Goal: Complete application form

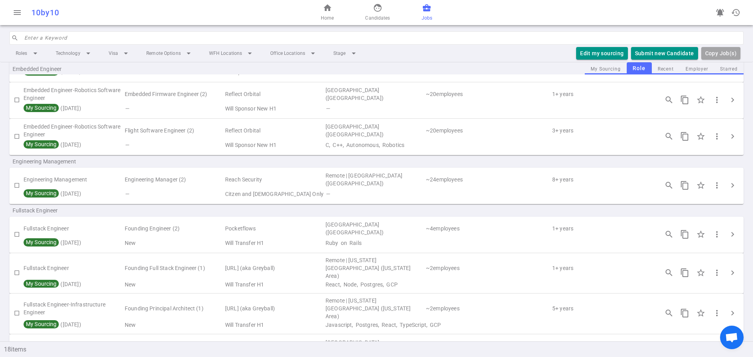
scroll to position [235, 0]
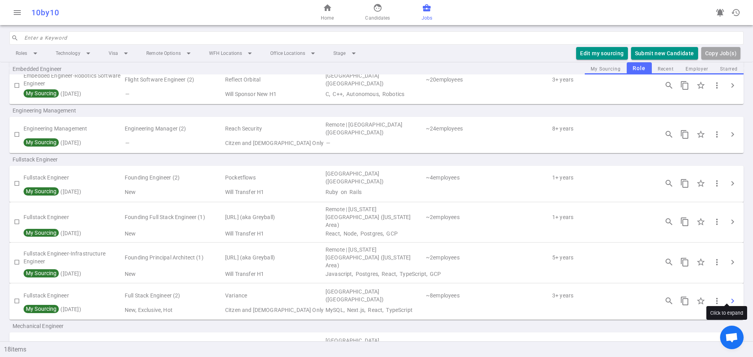
click at [728, 297] on span "chevron_right" at bounding box center [732, 301] width 9 height 9
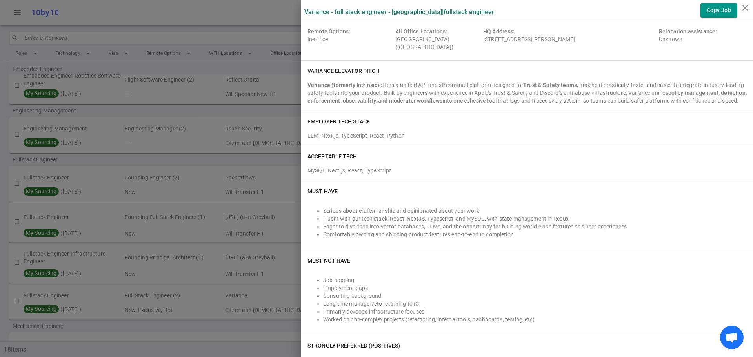
scroll to position [0, 0]
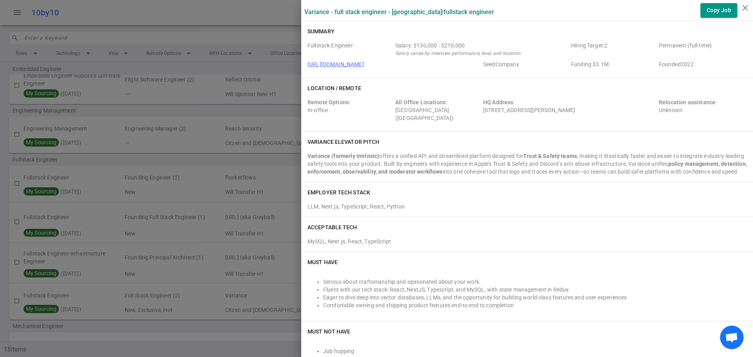
click at [234, 152] on div at bounding box center [376, 178] width 753 height 357
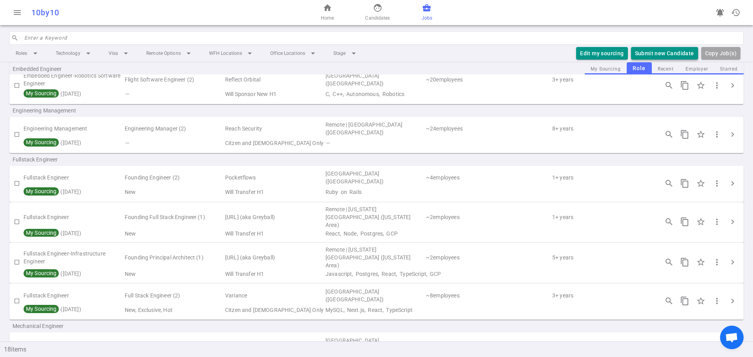
click at [663, 52] on button "Submit new Candidate" at bounding box center [664, 53] width 67 height 13
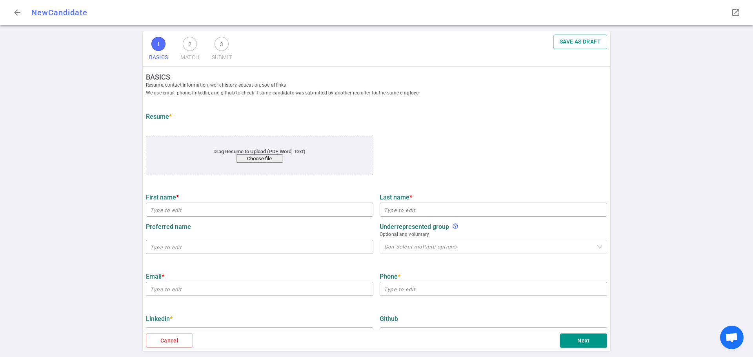
click at [248, 153] on div "Drag Resume to Upload (PDF, Word, Text) Choose file" at bounding box center [259, 156] width 181 height 14
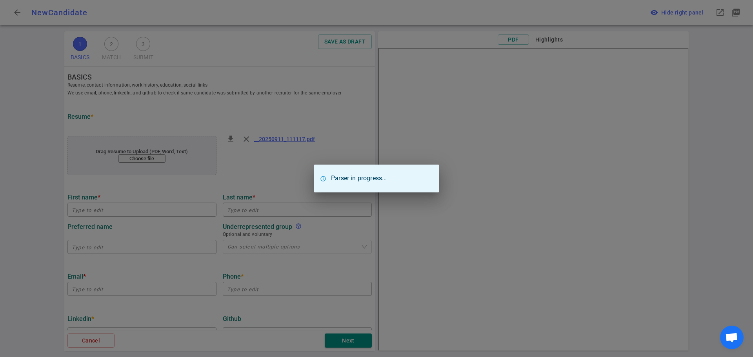
type input "[PERSON_NAME]"
type input "[EMAIL_ADDRESS][DOMAIN_NAME]"
type input "[PHONE_NUMBER]"
type input "Amazon"
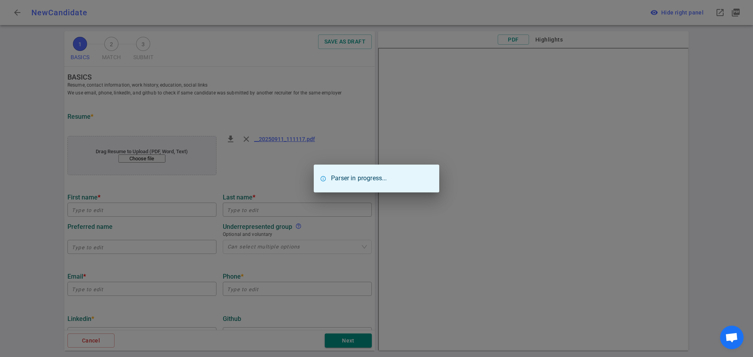
type textarea "Software Development Engineer Intern"
type input "1.3"
type input "[GEOGRAPHIC_DATA][US_STATE]"
type input "Probability and Statistics for Data Science"
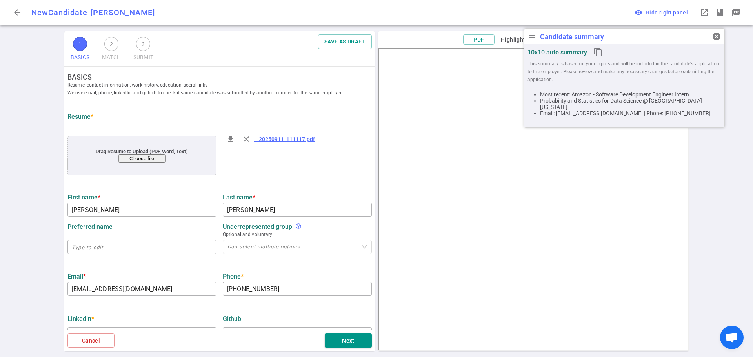
click at [51, 170] on div "1 BASICS 2 MATCH 3 SUBMIT SAVE AS DRAFT BASICS Resume, contact information, wor…" at bounding box center [376, 194] width 753 height 326
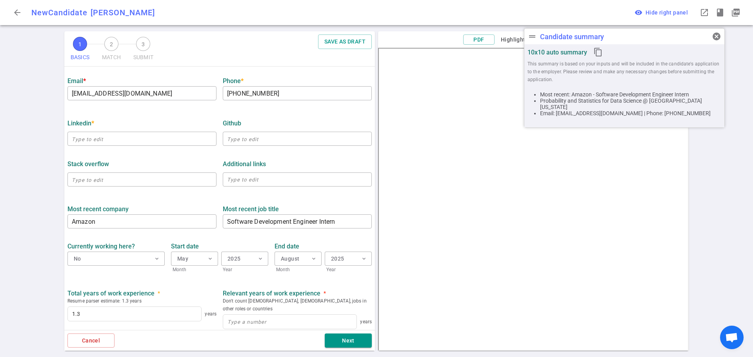
scroll to position [196, 0]
click at [714, 33] on span "cancel" at bounding box center [716, 36] width 9 height 9
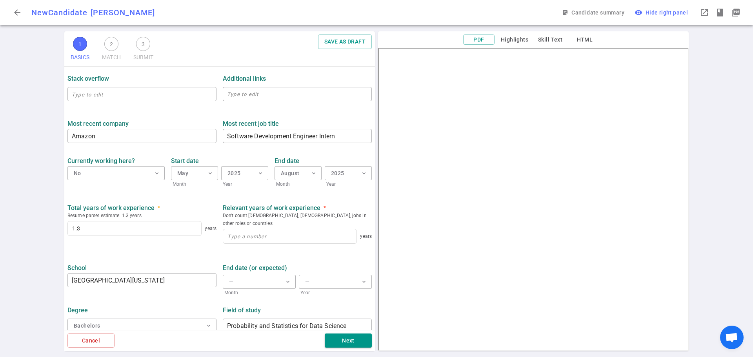
scroll to position [282, 0]
click at [255, 229] on input at bounding box center [289, 236] width 133 height 14
type input "1"
click at [210, 244] on ul "BASICS Resume, contact information, work history, education, social links We us…" at bounding box center [219, 61] width 311 height 552
drag, startPoint x: 336, startPoint y: 342, endPoint x: 323, endPoint y: 328, distance: 18.6
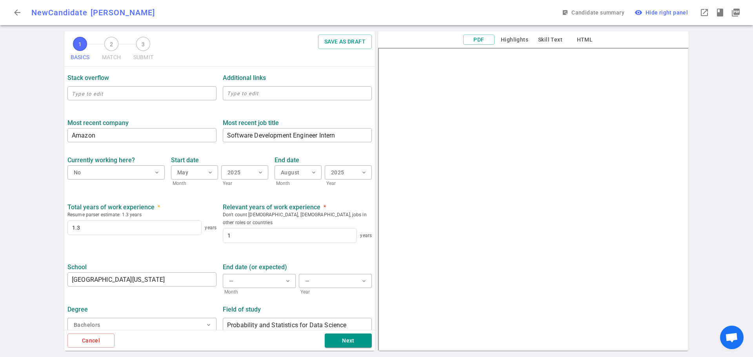
click at [336, 342] on button "Next" at bounding box center [348, 341] width 47 height 15
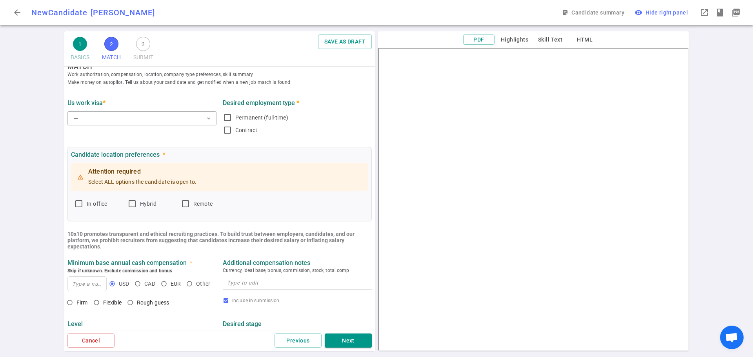
scroll to position [0, 0]
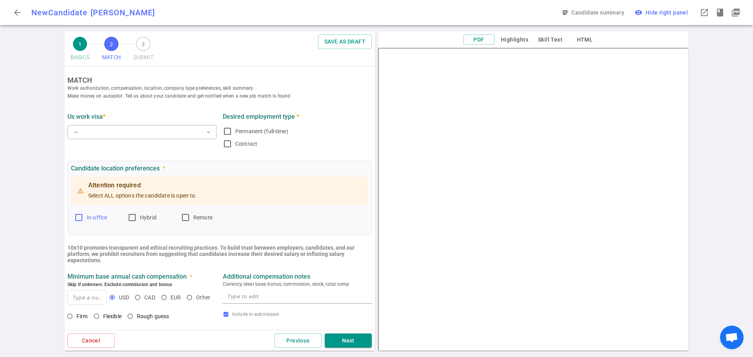
click at [81, 217] on input "In-office" at bounding box center [78, 217] width 9 height 9
checkbox input "true"
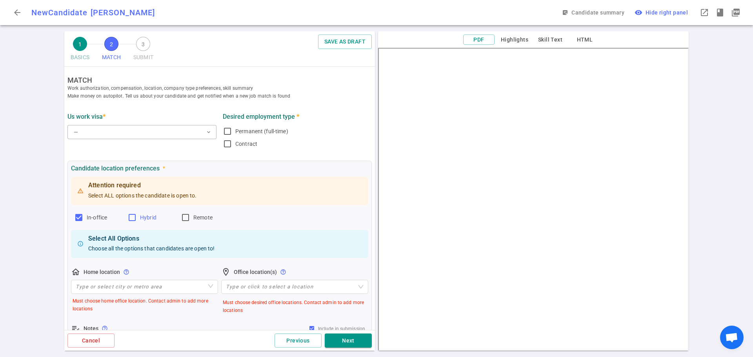
click at [134, 216] on input "Hybrid" at bounding box center [131, 217] width 9 height 9
checkbox input "true"
click at [188, 217] on input "Remote" at bounding box center [185, 217] width 9 height 9
checkbox input "true"
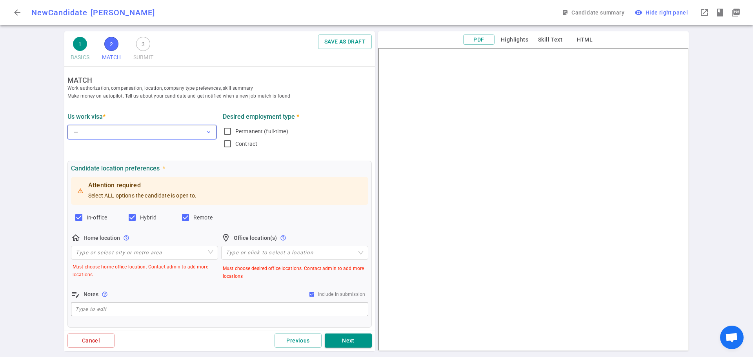
click at [103, 128] on button "— expand_more" at bounding box center [141, 132] width 149 height 14
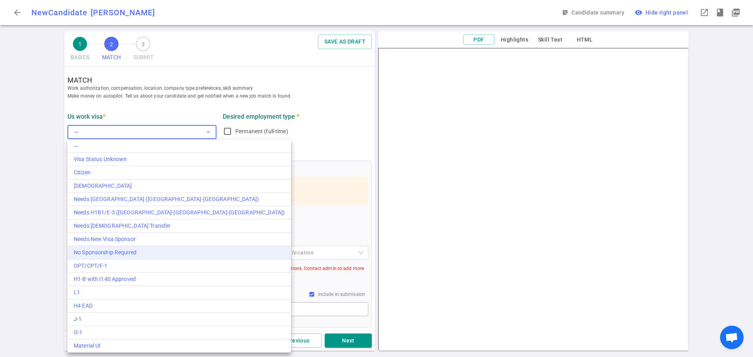
click at [144, 255] on div "No Sponsorship Required" at bounding box center [179, 253] width 211 height 8
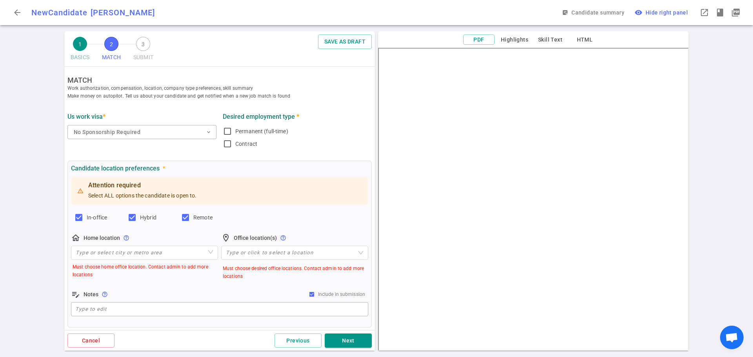
click at [27, 163] on div "1 BASICS 2 MATCH 3 SUBMIT SAVE AS DRAFT MATCH Work authorization, compensation,…" at bounding box center [376, 194] width 753 height 326
click at [223, 131] on input "Permanent (full-time)" at bounding box center [227, 131] width 9 height 9
checkbox input "true"
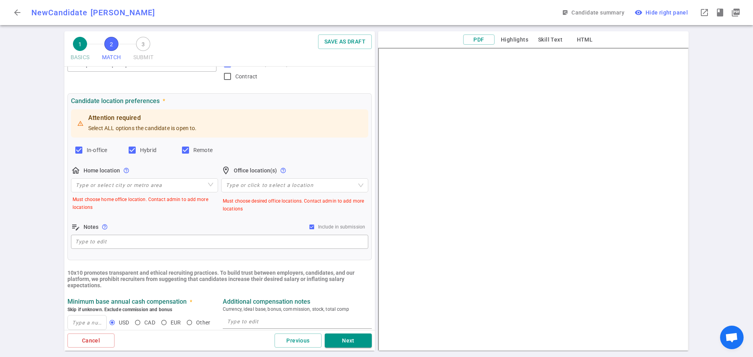
scroll to position [118, 0]
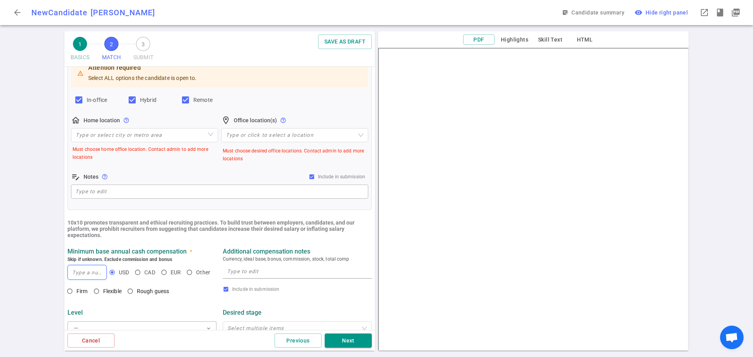
click at [82, 276] on input at bounding box center [87, 273] width 38 height 14
type input "150,000"
click at [248, 272] on textarea at bounding box center [297, 271] width 140 height 9
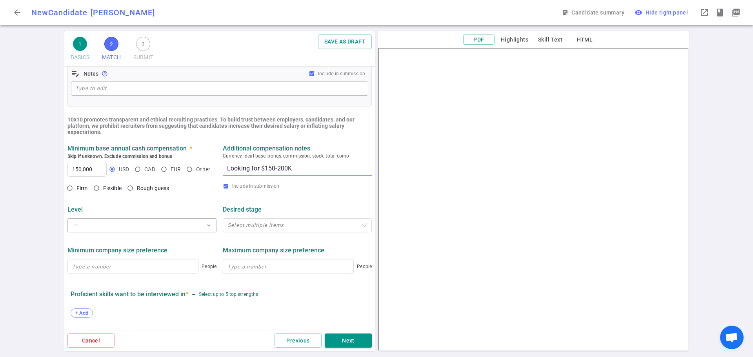
scroll to position [235, 0]
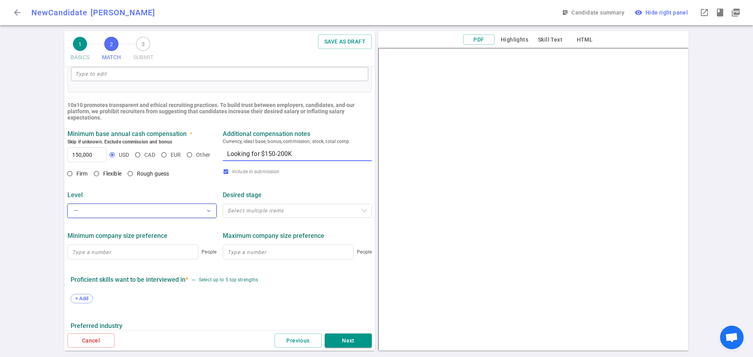
type textarea "Looking for $150-200K"
click at [125, 212] on button "— expand_more" at bounding box center [141, 211] width 149 height 14
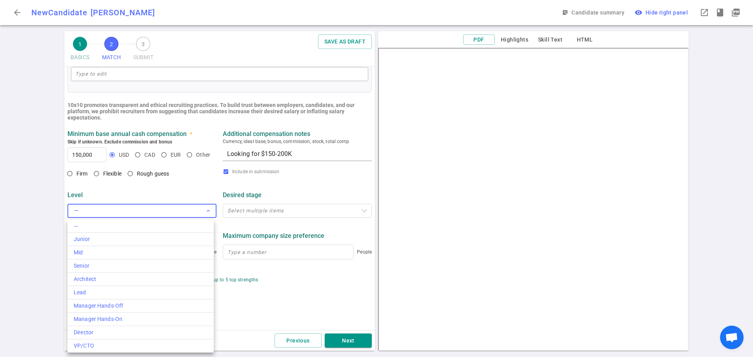
click at [36, 205] on div at bounding box center [376, 178] width 753 height 357
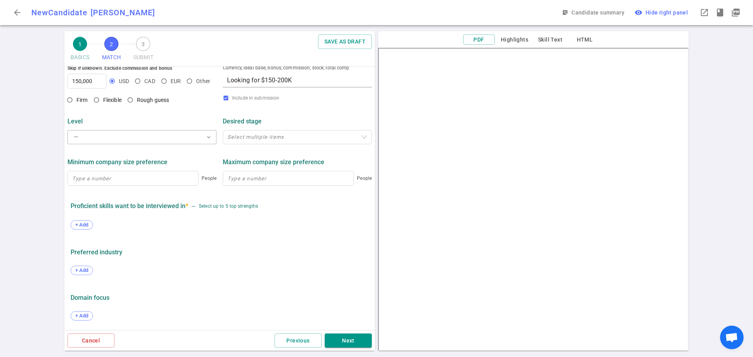
scroll to position [311, 0]
click at [81, 224] on span "+ Add" at bounding box center [82, 225] width 18 height 6
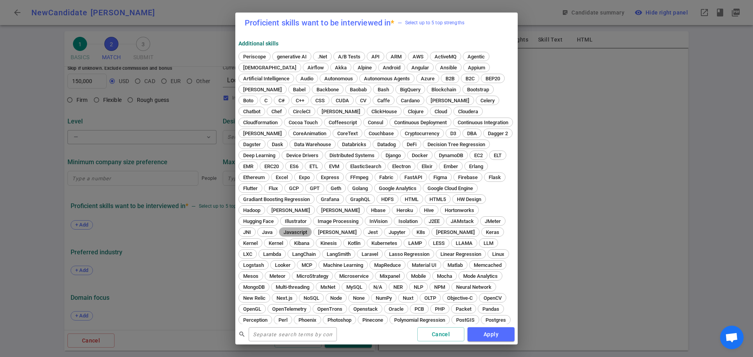
click at [310, 231] on span "Javascript" at bounding box center [295, 232] width 29 height 6
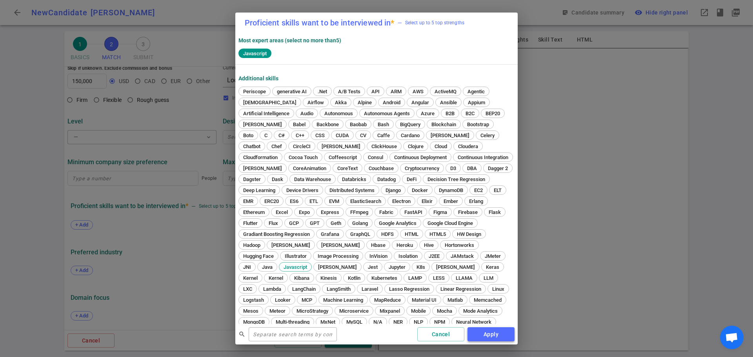
click at [494, 336] on button "Apply" at bounding box center [491, 335] width 47 height 15
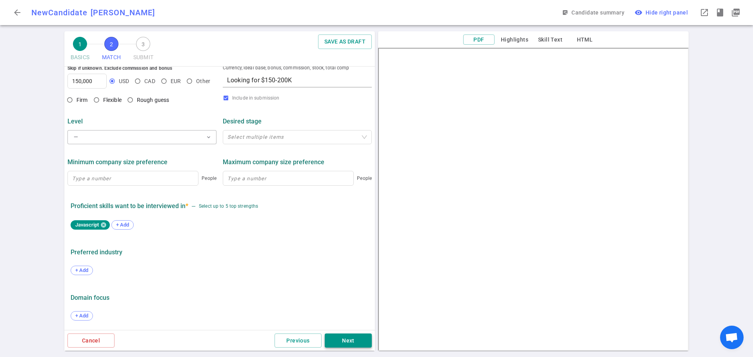
click at [338, 339] on button "Next" at bounding box center [348, 341] width 47 height 15
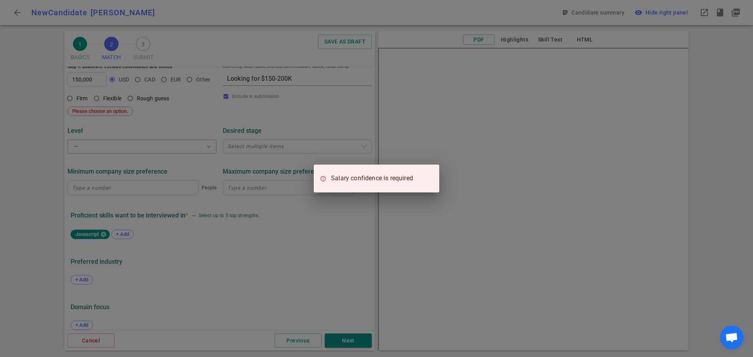
click at [215, 229] on div "Salary confidence is required" at bounding box center [376, 178] width 753 height 357
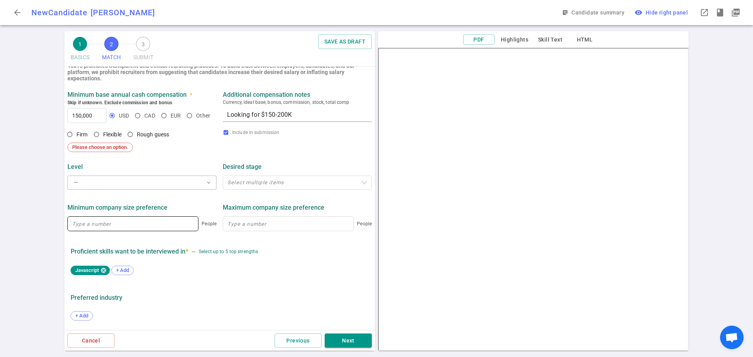
scroll to position [271, 0]
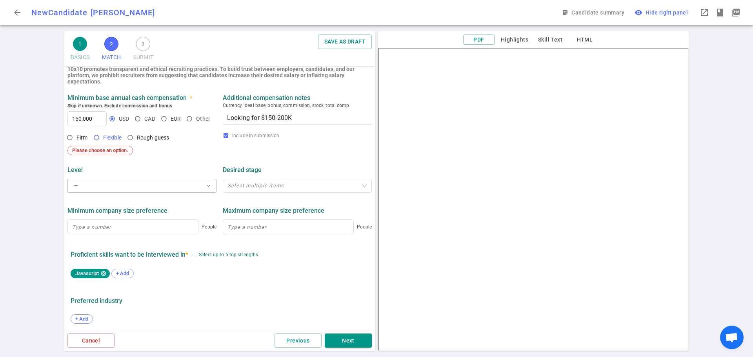
click at [111, 138] on span "Flexible" at bounding box center [112, 138] width 18 height 6
click at [103, 138] on input "Flexible" at bounding box center [96, 137] width 13 height 13
radio input "true"
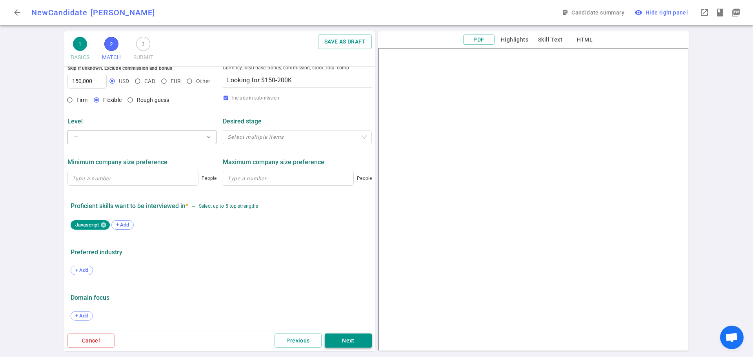
click at [336, 341] on button "Next" at bounding box center [348, 341] width 47 height 15
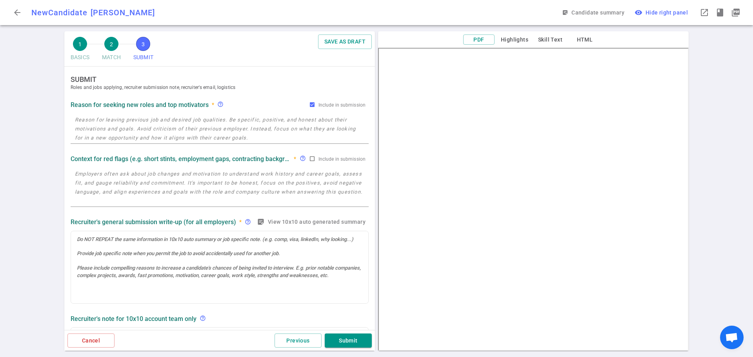
scroll to position [0, 0]
click at [118, 124] on textarea at bounding box center [219, 129] width 289 height 27
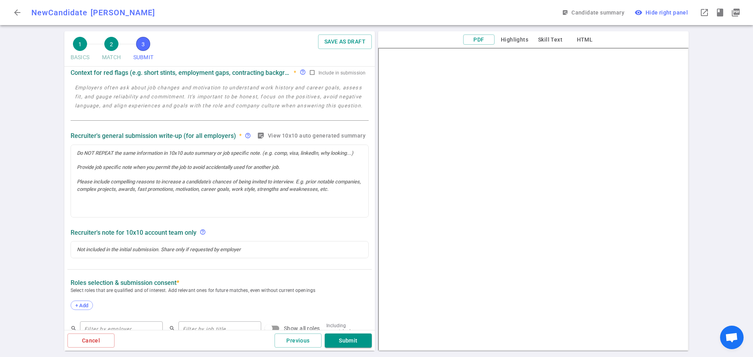
scroll to position [78, 0]
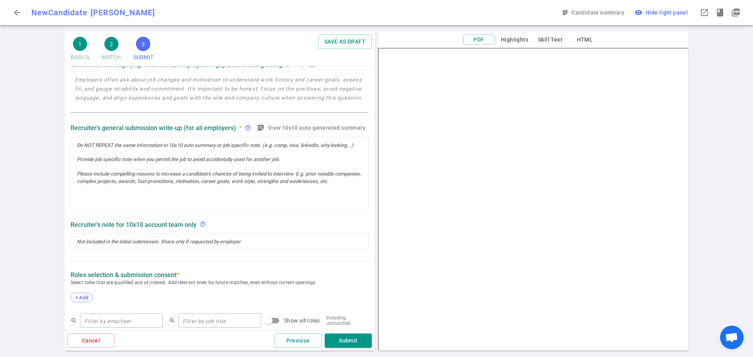
type textarea "Graduates in December and looking for full-time roles with a start date closer …"
click at [180, 178] on div at bounding box center [219, 173] width 297 height 73
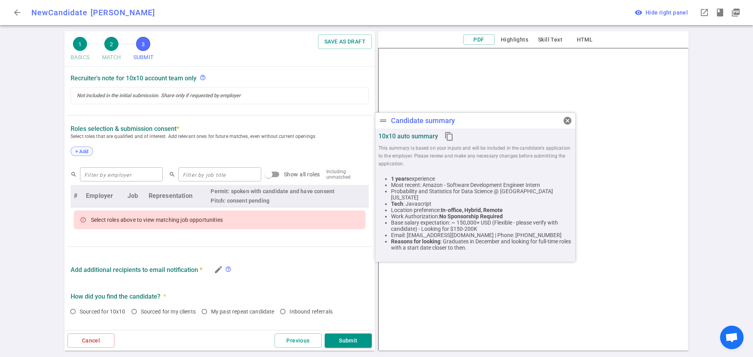
scroll to position [291, 0]
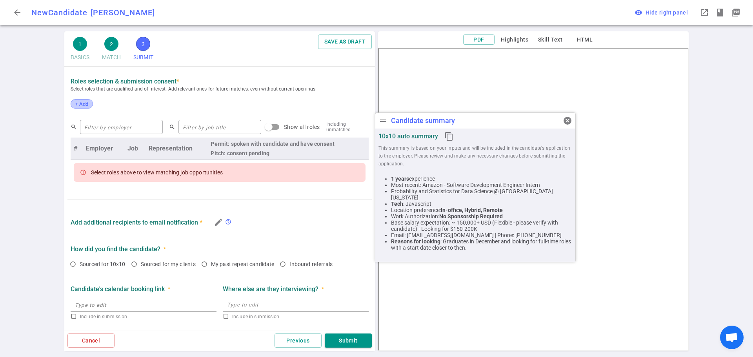
click at [86, 107] on div "+ Add" at bounding box center [82, 103] width 22 height 9
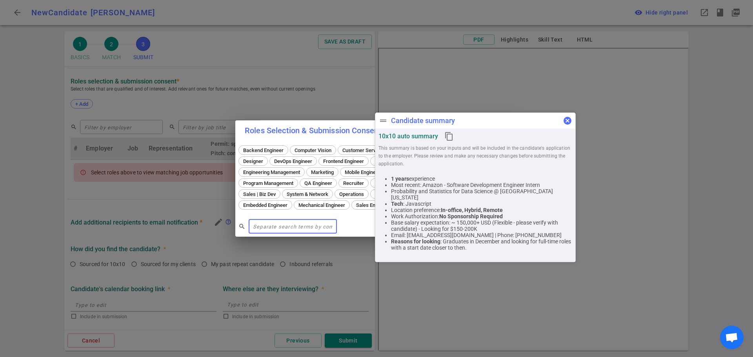
click at [569, 121] on span "cancel" at bounding box center [567, 120] width 9 height 9
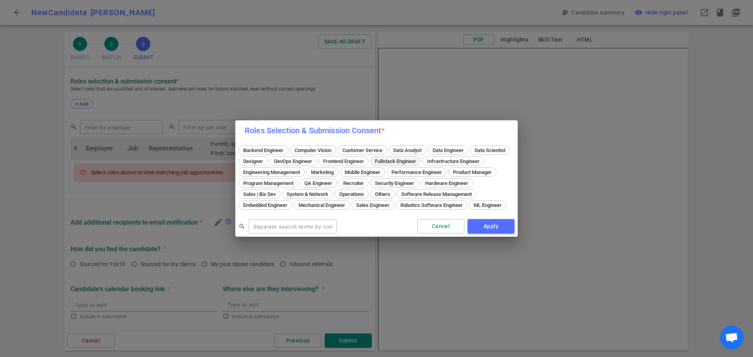
click at [419, 158] on span "Fullstack Engineer" at bounding box center [395, 161] width 47 height 6
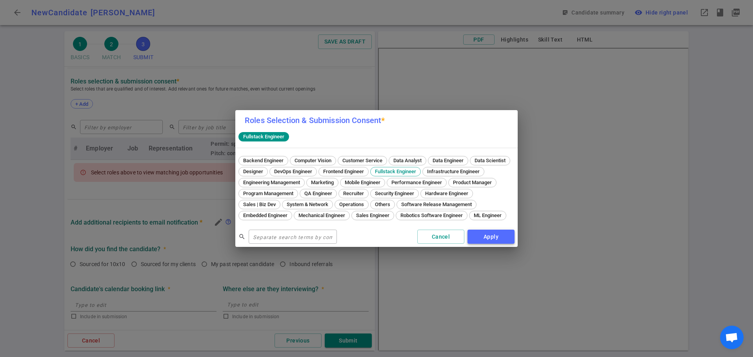
click at [486, 240] on button "Apply" at bounding box center [491, 237] width 47 height 15
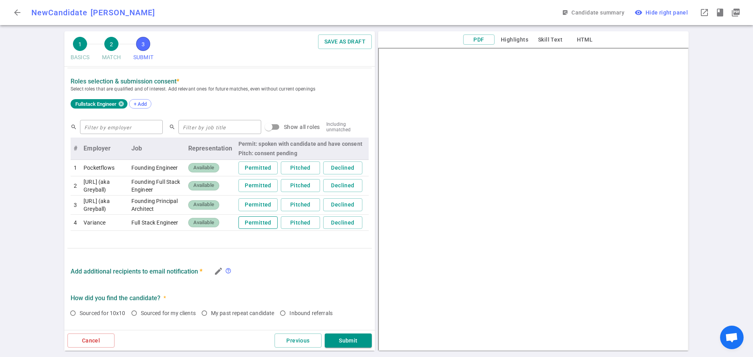
click at [248, 229] on button "Permitted" at bounding box center [257, 223] width 39 height 13
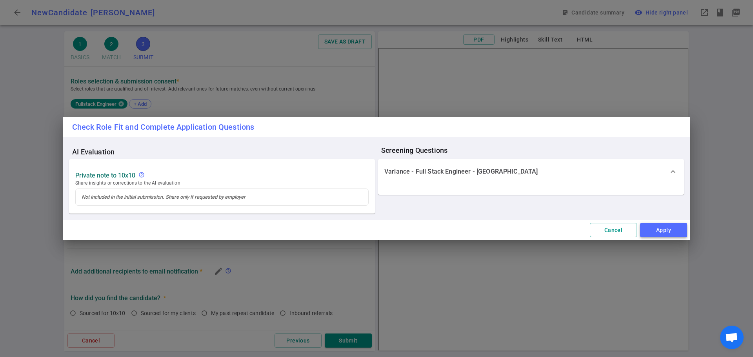
click at [672, 226] on button "Apply" at bounding box center [663, 230] width 47 height 15
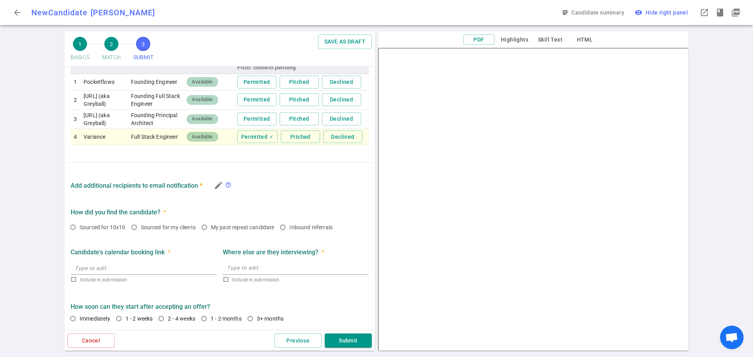
scroll to position [375, 0]
click at [100, 228] on span "Sourced for 10x10" at bounding box center [103, 227] width 46 height 6
click at [80, 228] on input "Sourced for 10x10" at bounding box center [72, 227] width 13 height 13
radio input "true"
click at [346, 339] on button "Submit" at bounding box center [348, 341] width 47 height 15
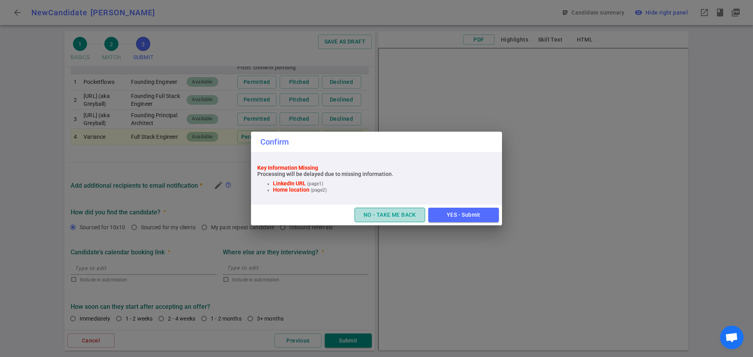
click at [384, 218] on button "NO - TAKE ME BACK" at bounding box center [390, 215] width 71 height 15
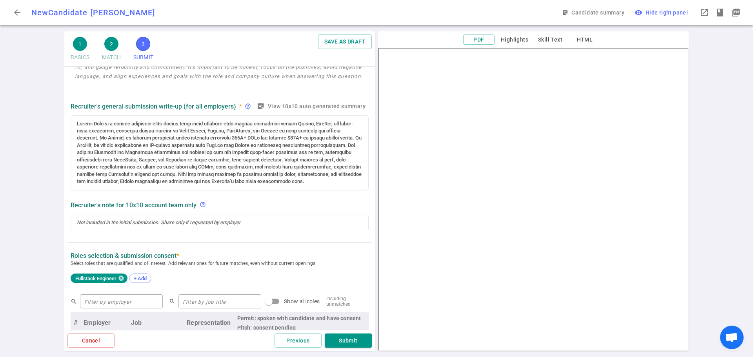
scroll to position [100, 0]
click at [296, 338] on button "Previous" at bounding box center [298, 341] width 47 height 15
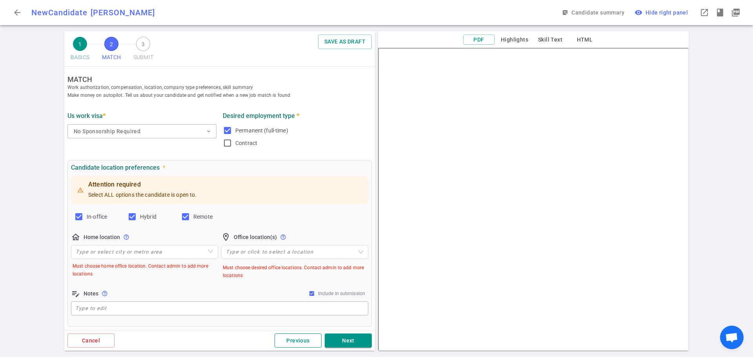
scroll to position [0, 0]
click at [295, 339] on button "Previous" at bounding box center [298, 341] width 47 height 15
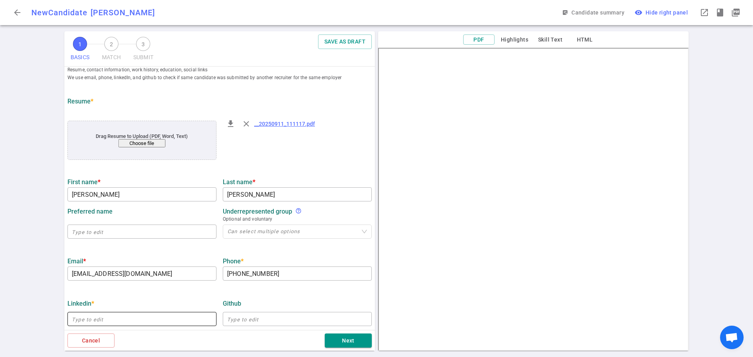
scroll to position [78, 0]
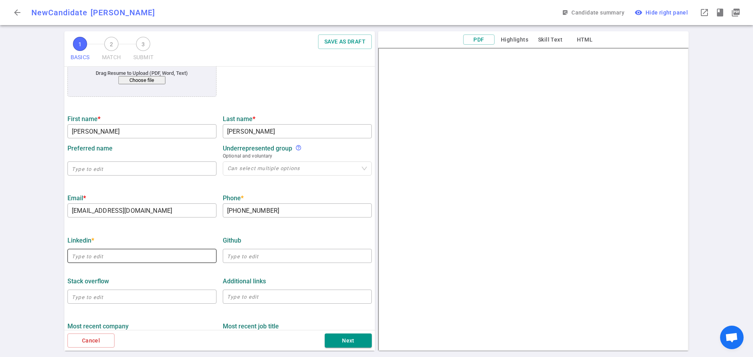
click at [132, 252] on input "text" at bounding box center [141, 256] width 149 height 13
paste input "[URL][DOMAIN_NAME]"
type input "[URL][DOMAIN_NAME]"
click at [69, 244] on strong "LinkedIn *" at bounding box center [80, 240] width 27 height 7
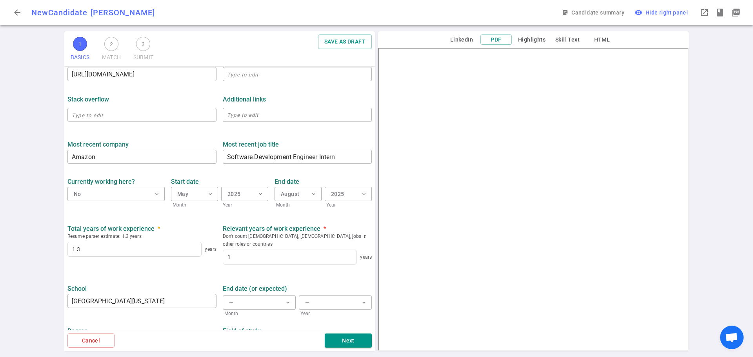
scroll to position [282, 0]
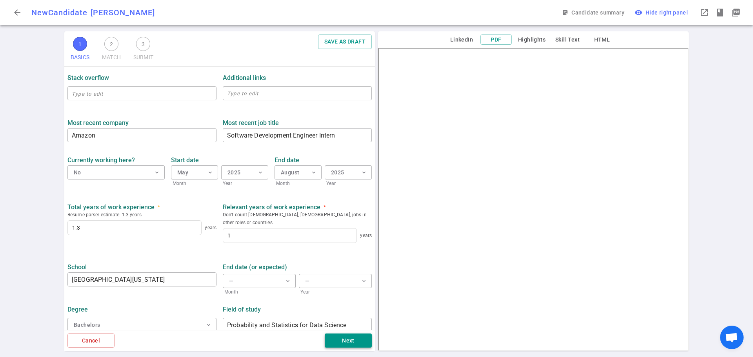
click at [350, 341] on button "Next" at bounding box center [348, 341] width 47 height 15
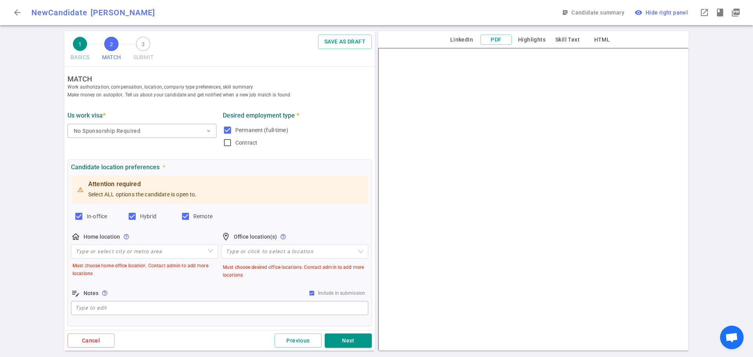
scroll to position [0, 0]
click at [127, 253] on input "search" at bounding box center [145, 252] width 138 height 13
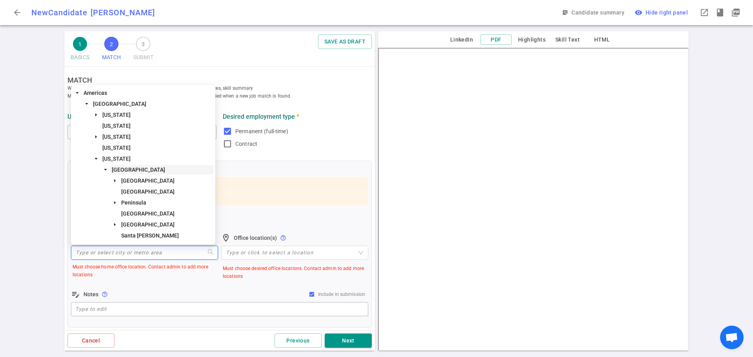
click at [142, 167] on span "[GEOGRAPHIC_DATA]" at bounding box center [138, 170] width 53 height 6
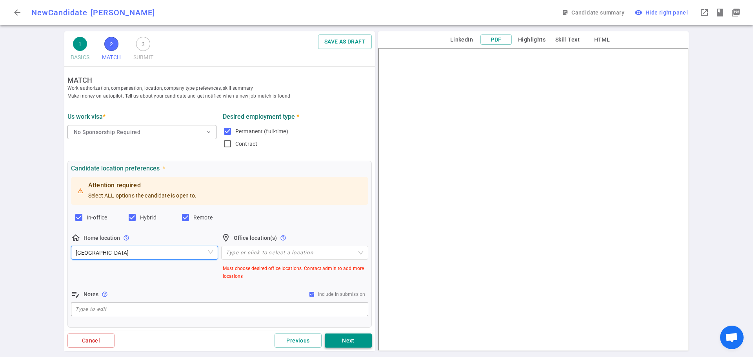
click at [349, 335] on button "Next" at bounding box center [348, 341] width 47 height 15
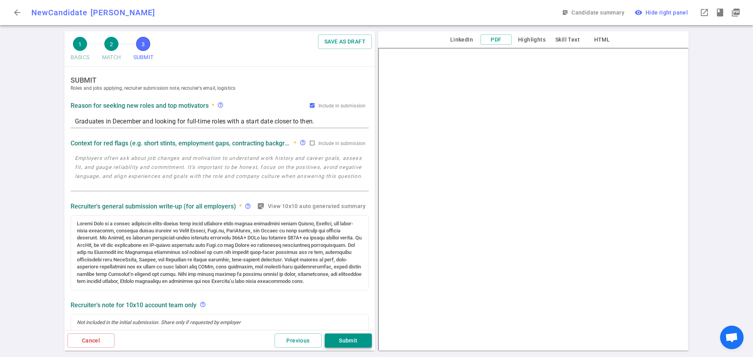
click at [352, 339] on button "Submit" at bounding box center [348, 341] width 47 height 15
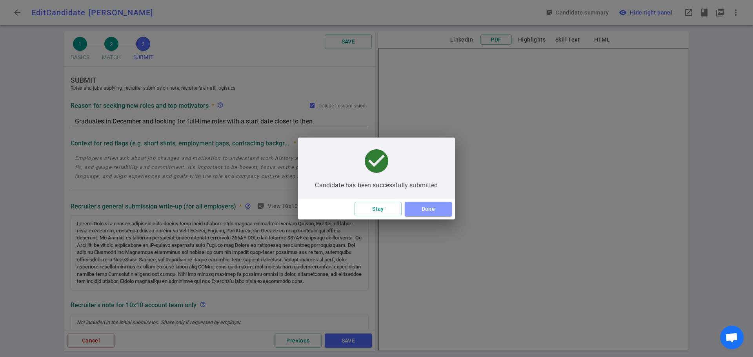
click at [435, 208] on button "Done" at bounding box center [428, 209] width 47 height 15
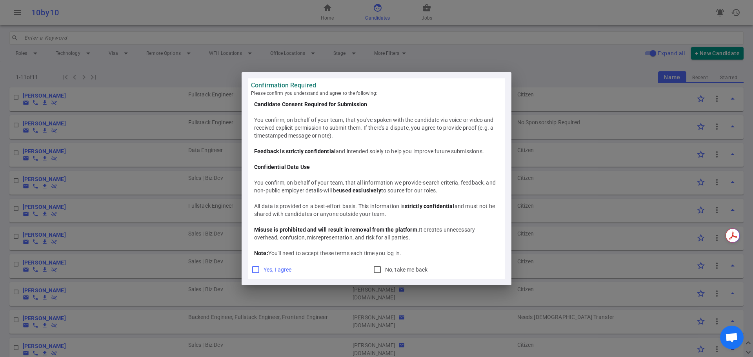
click at [264, 271] on span "Yes, I agree" at bounding box center [278, 270] width 28 height 6
click at [260, 271] on input "Yes, I agree" at bounding box center [255, 269] width 9 height 9
checkbox input "true"
